Goal: Check status

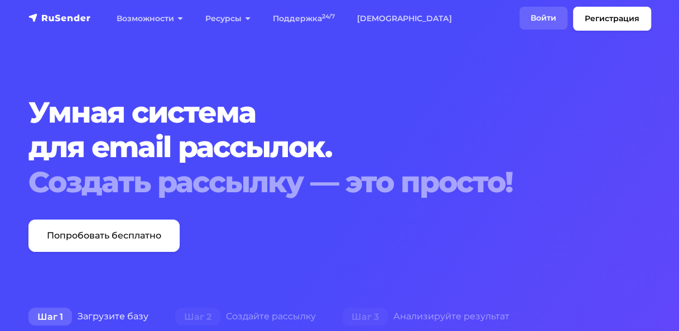
click at [529, 16] on link "Войти" at bounding box center [544, 18] width 48 height 23
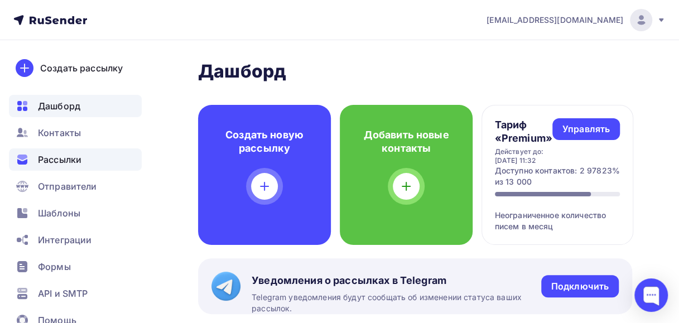
click at [74, 156] on span "Рассылки" at bounding box center [60, 159] width 44 height 13
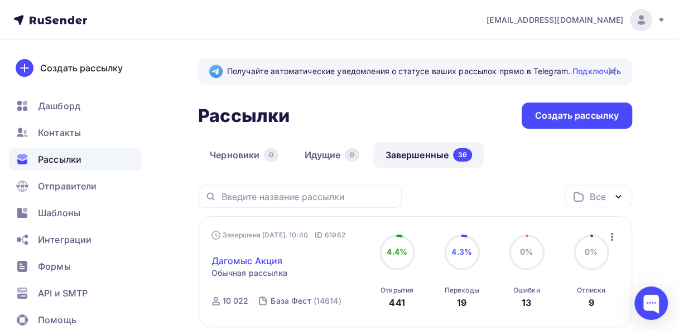
click at [243, 263] on link "Дагомыс Акция" at bounding box center [246, 260] width 71 height 13
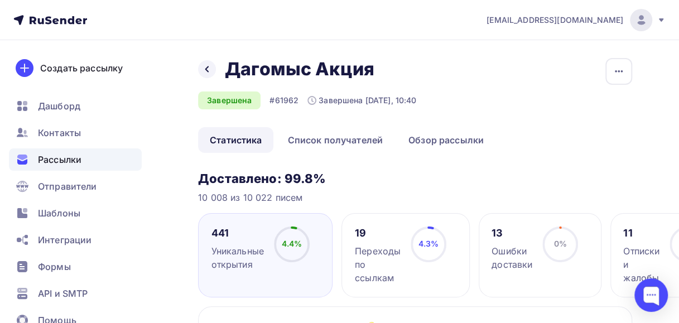
click at [382, 261] on div "Переходы по ссылкам" at bounding box center [378, 264] width 46 height 40
